Goal: Find specific fact: Find specific fact

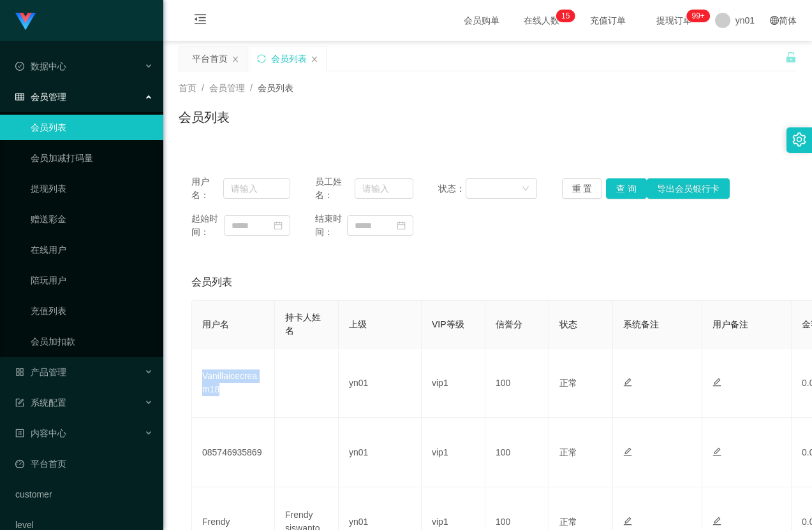
drag, startPoint x: 210, startPoint y: 393, endPoint x: 170, endPoint y: 391, distance: 40.9
click at [195, 376] on td "Vanillaicecream18" at bounding box center [233, 383] width 83 height 69
copy td "Vanillaicecream18"
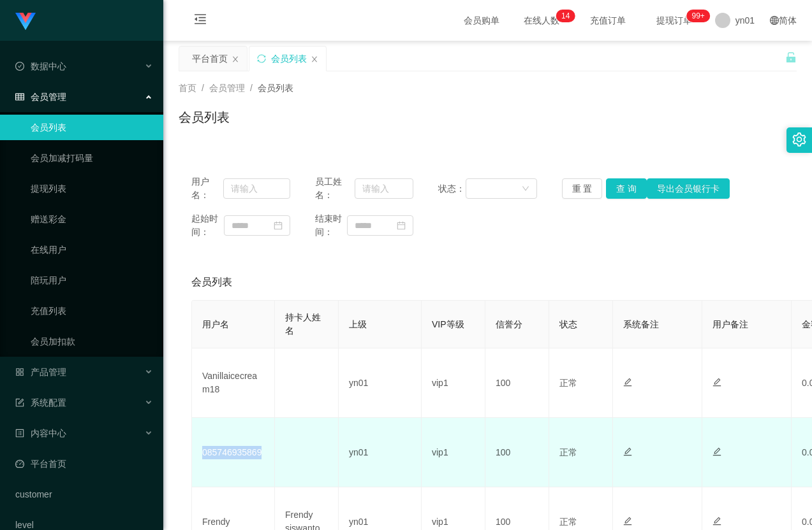
drag, startPoint x: 250, startPoint y: 458, endPoint x: 199, endPoint y: 458, distance: 51.0
click at [199, 460] on td "085746935869" at bounding box center [233, 452] width 83 height 69
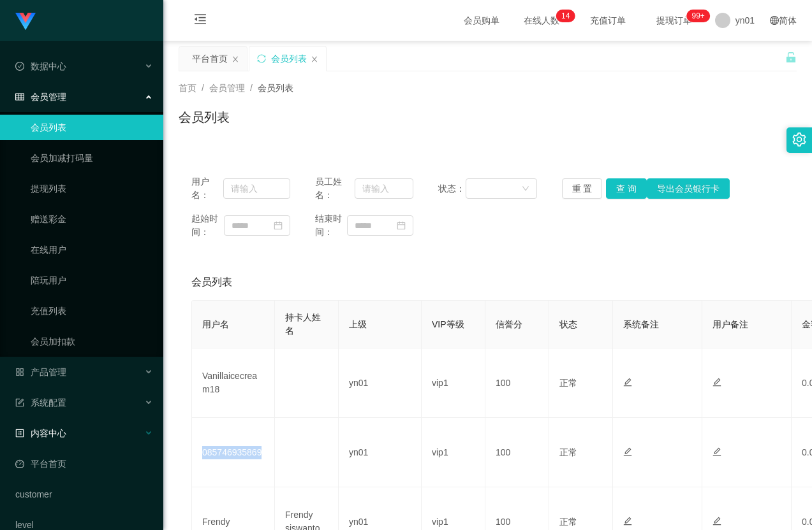
copy td "085746935869"
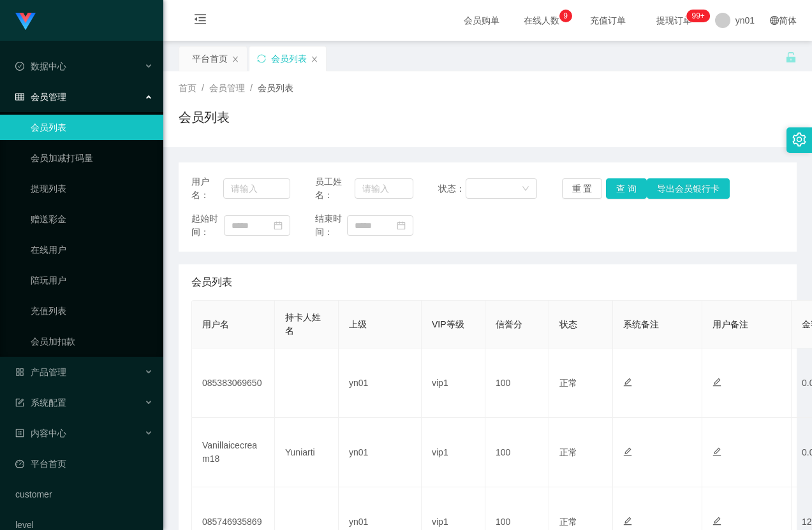
click at [193, 392] on td "085383069650" at bounding box center [233, 383] width 83 height 69
